Goal: Communication & Community: Answer question/provide support

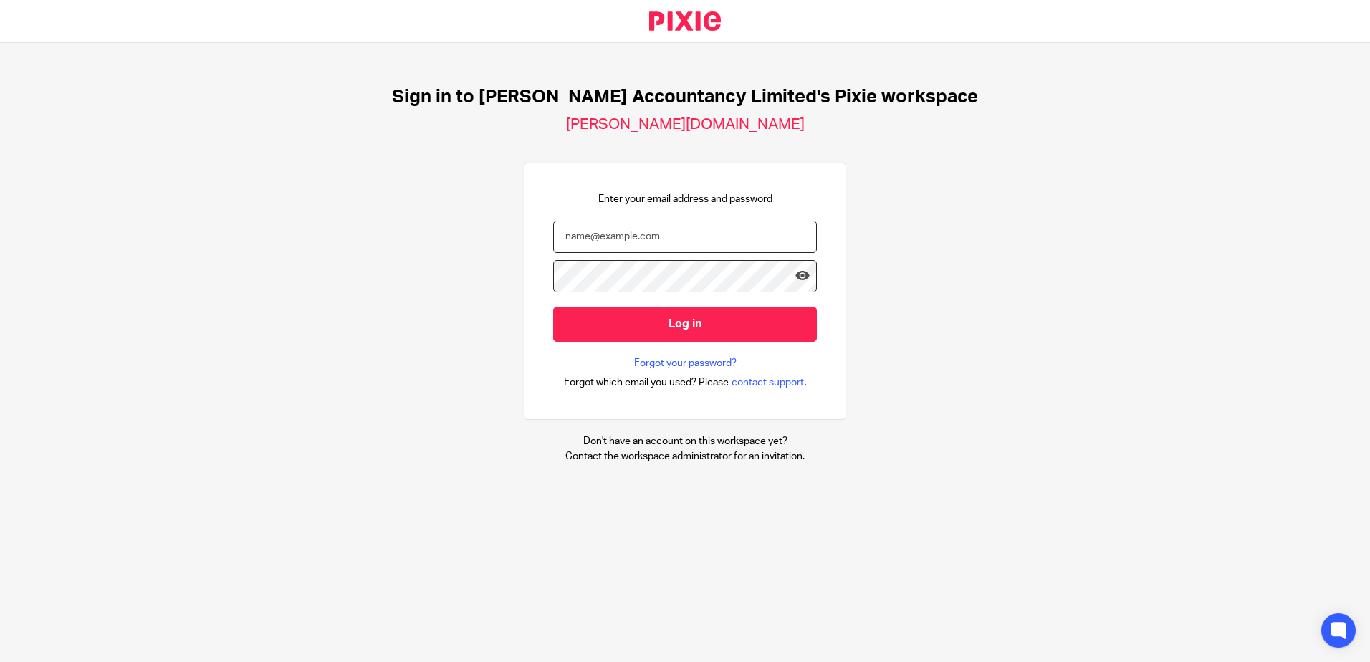
click at [620, 236] on input "email" at bounding box center [685, 237] width 264 height 32
type input "[PERSON_NAME][EMAIL_ADDRESS][DOMAIN_NAME]"
click at [553, 307] on input "Log in" at bounding box center [685, 324] width 264 height 35
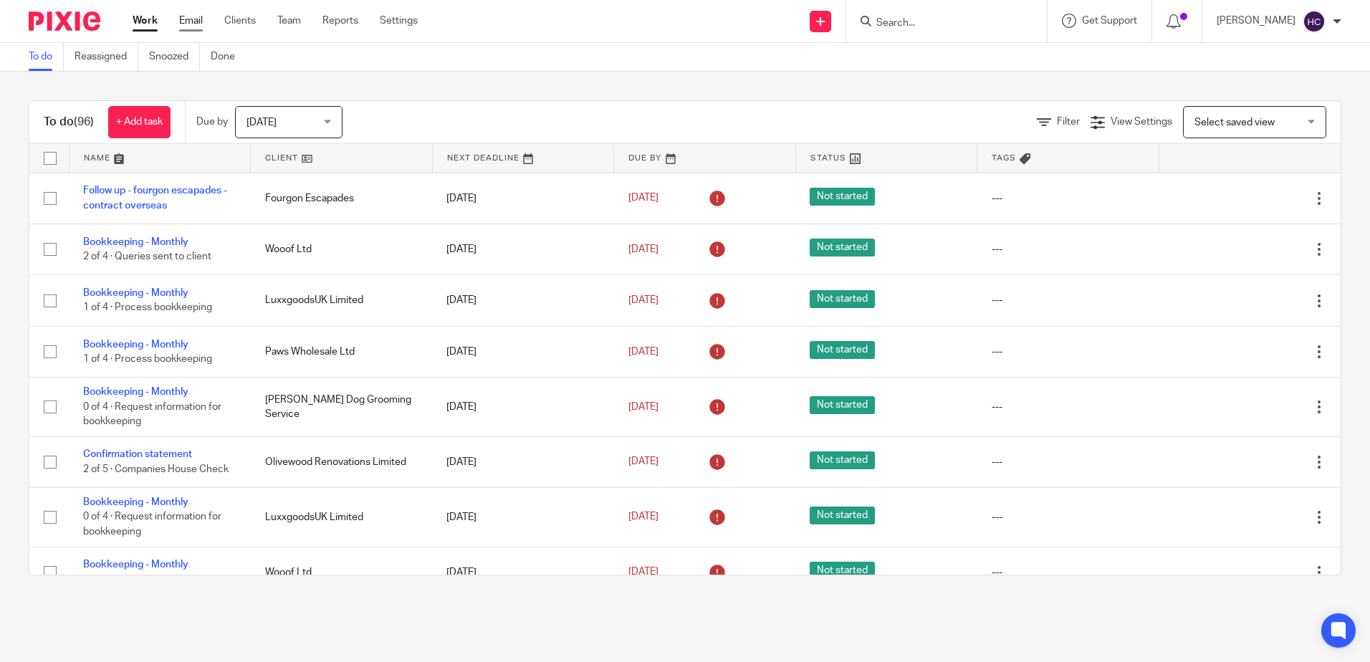
click at [198, 19] on link "Email" at bounding box center [191, 21] width 24 height 14
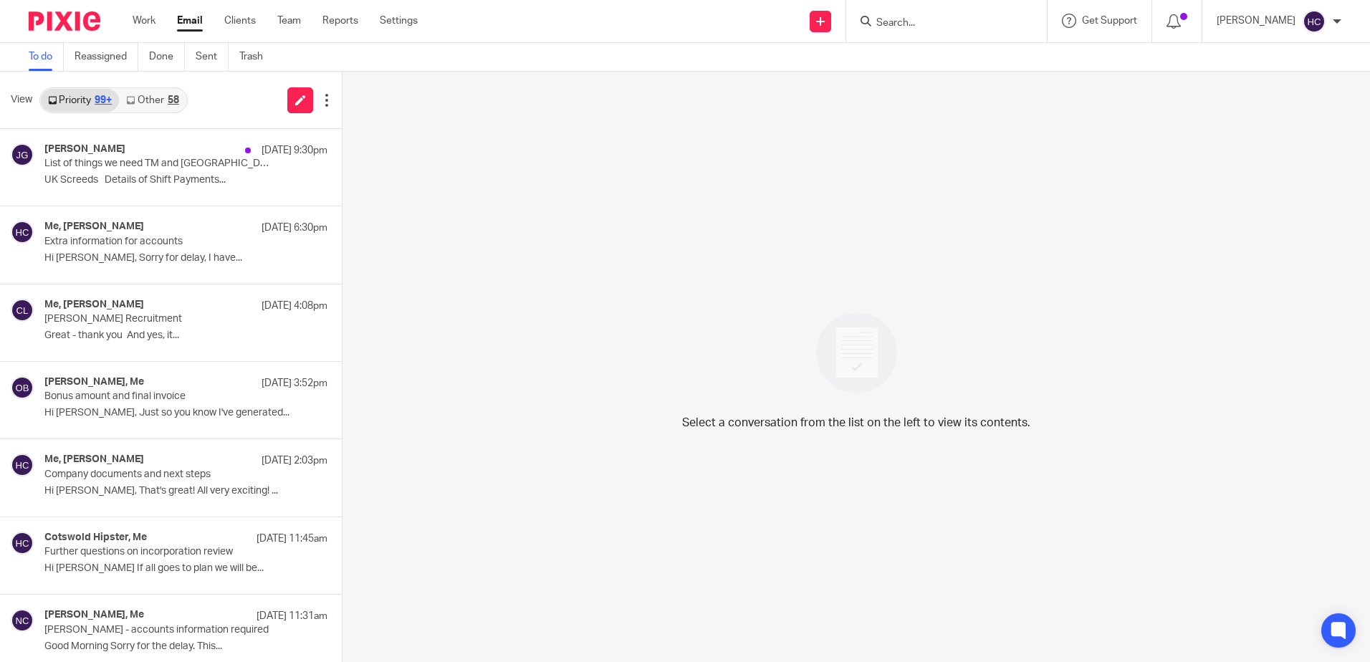
click at [151, 100] on link "Other 58" at bounding box center [152, 100] width 67 height 23
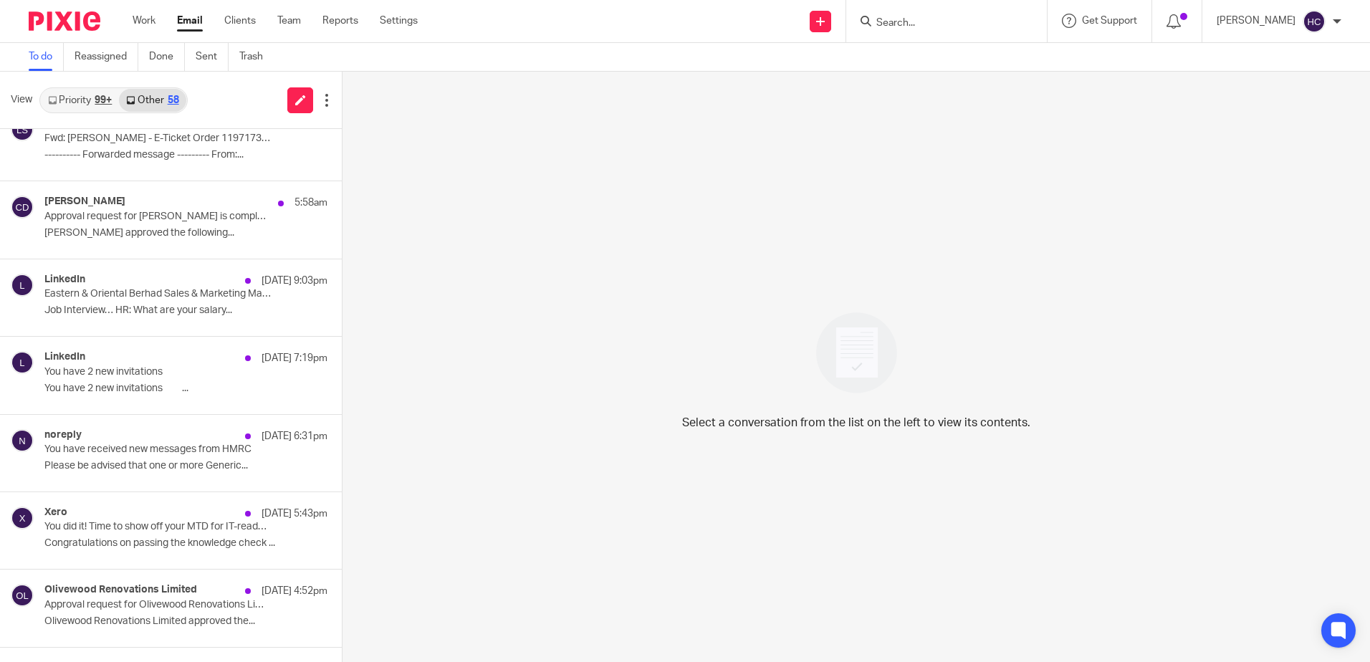
scroll to position [287, 0]
